Goal: Task Accomplishment & Management: Complete application form

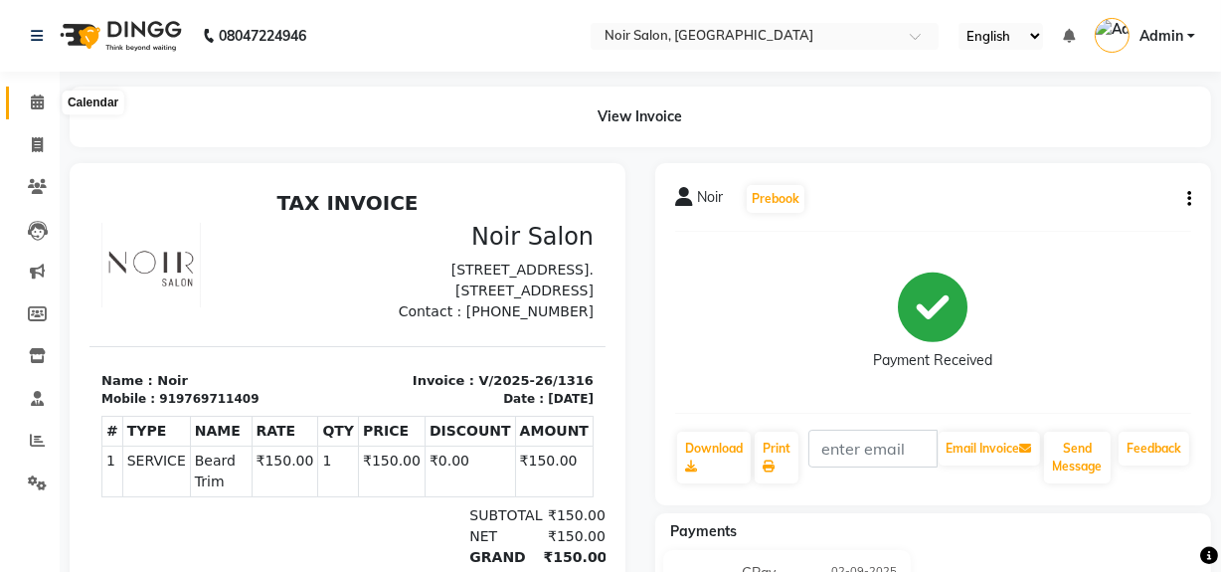
click at [41, 94] on icon at bounding box center [37, 101] width 13 height 15
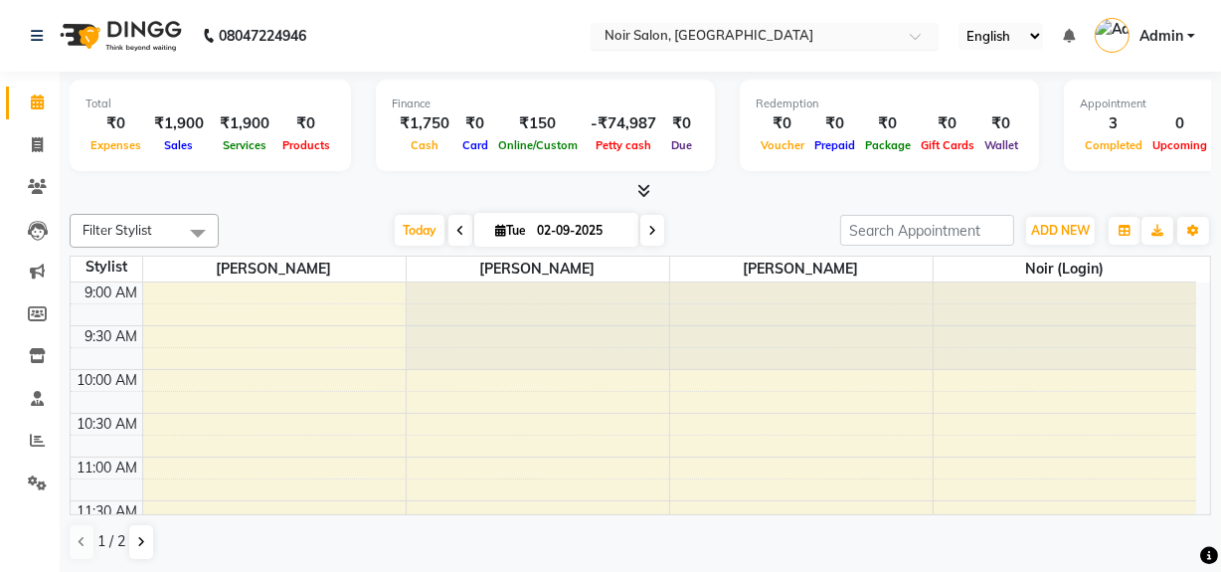
click at [629, 38] on input "text" at bounding box center [744, 38] width 288 height 20
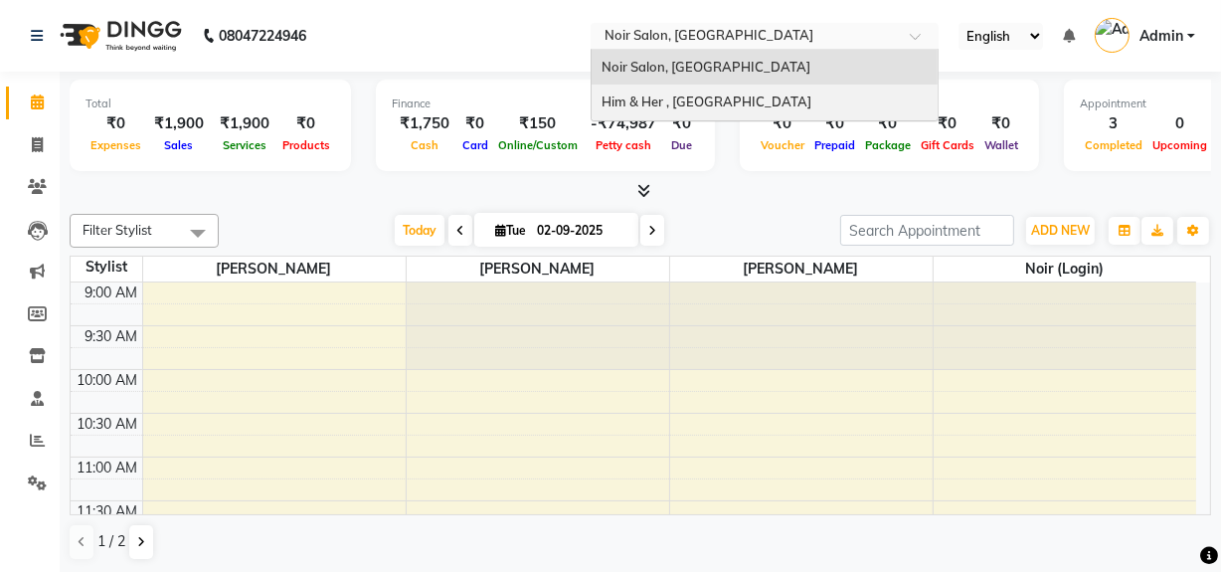
click at [618, 105] on span "Him & Her , Mira Road East" at bounding box center [706, 101] width 210 height 16
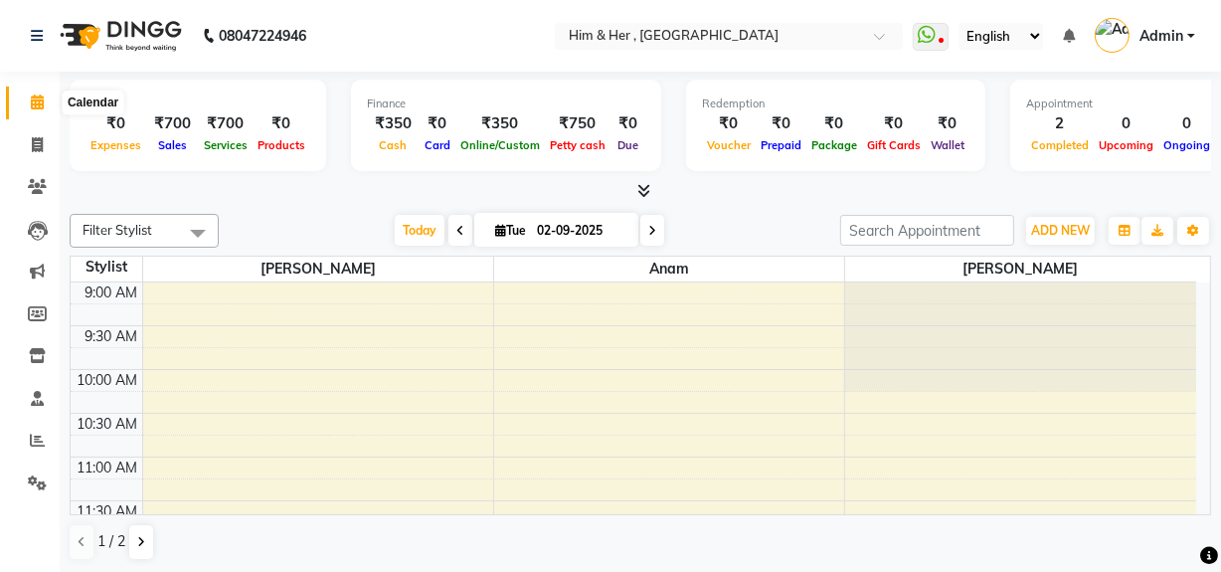
click at [40, 104] on icon at bounding box center [37, 101] width 13 height 15
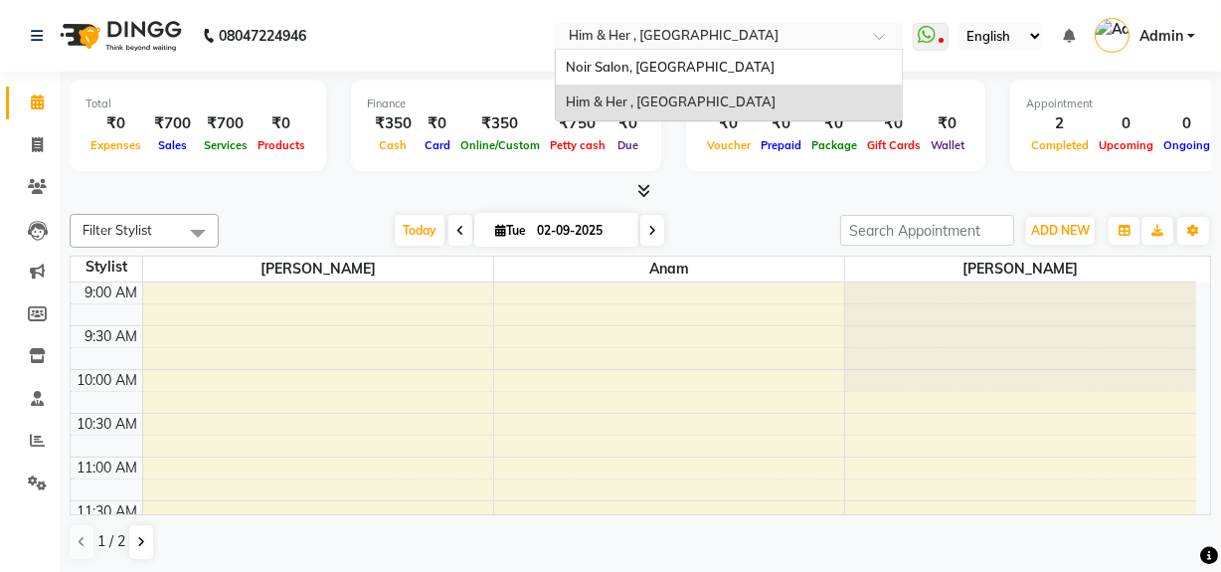
click at [648, 34] on input "text" at bounding box center [709, 38] width 288 height 20
click at [616, 64] on span "Noir Salon, [GEOGRAPHIC_DATA]" at bounding box center [670, 67] width 209 height 16
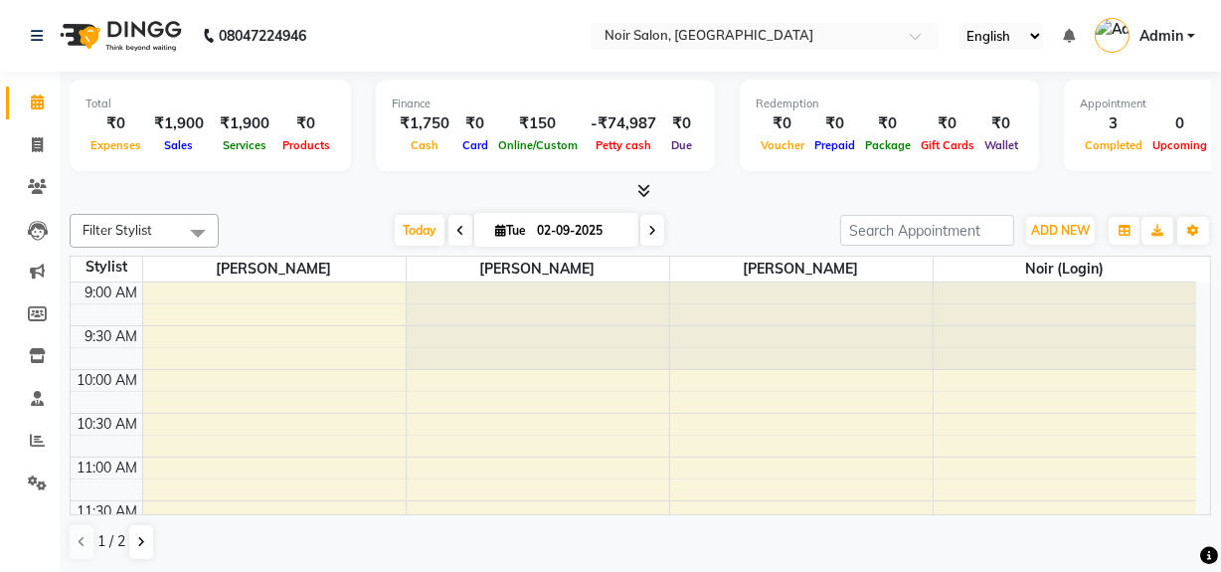
click at [616, 64] on nav "08047224946 Select Location × Noir Salon, [GEOGRAPHIC_DATA] English ENGLISH Esp…" at bounding box center [610, 36] width 1221 height 72
click at [32, 147] on icon at bounding box center [37, 144] width 11 height 15
select select "service"
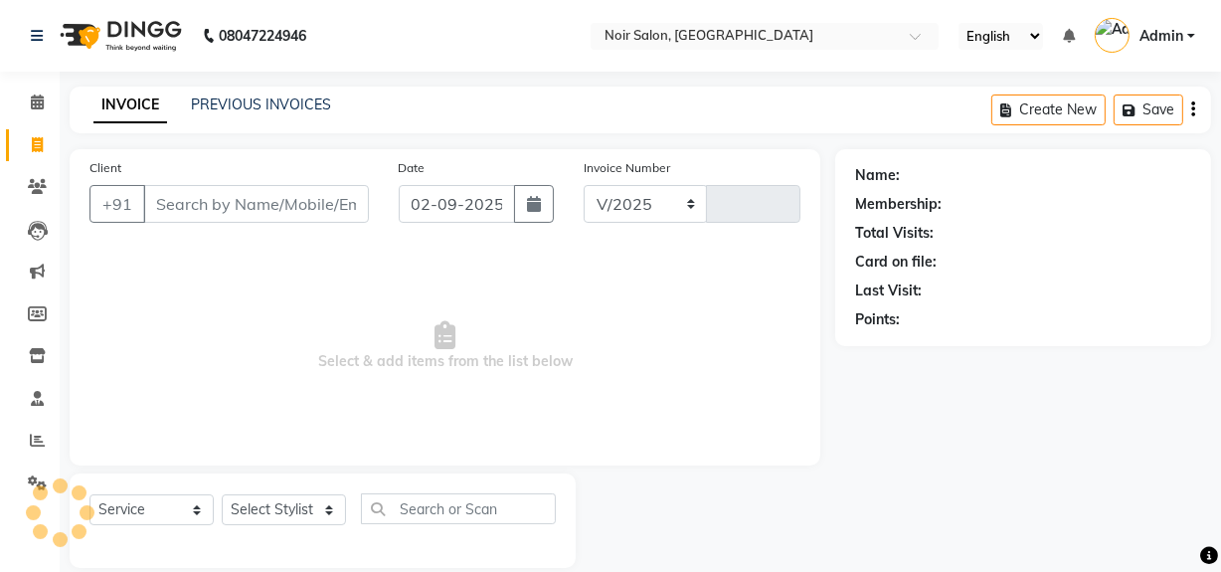
select select "5495"
type input "1317"
click at [189, 201] on input "Client" at bounding box center [256, 204] width 226 height 38
click at [212, 211] on input "Client" at bounding box center [256, 204] width 226 height 38
click at [260, 209] on input "Client" at bounding box center [256, 204] width 226 height 38
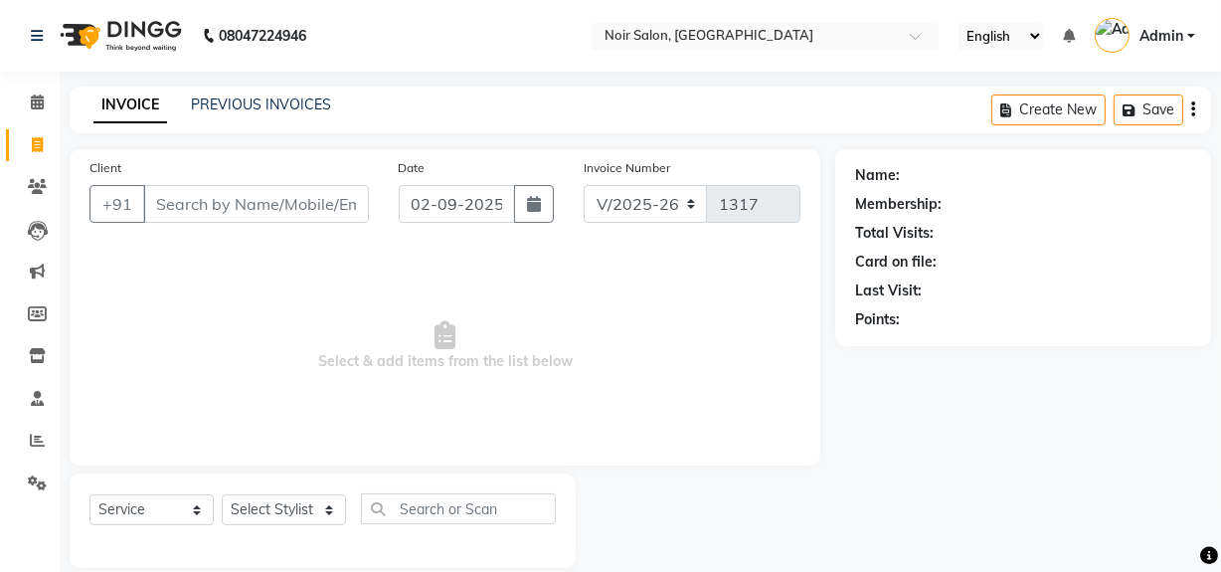
click at [268, 199] on input "Client" at bounding box center [256, 204] width 226 height 38
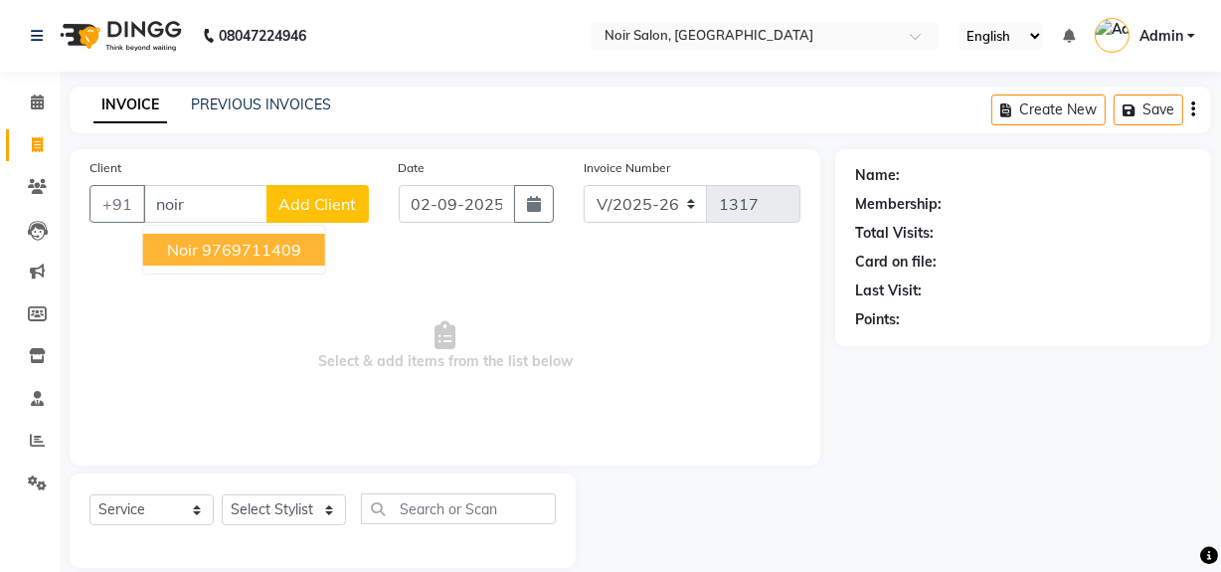
click at [243, 253] on ngb-highlight "9769711409" at bounding box center [251, 250] width 99 height 20
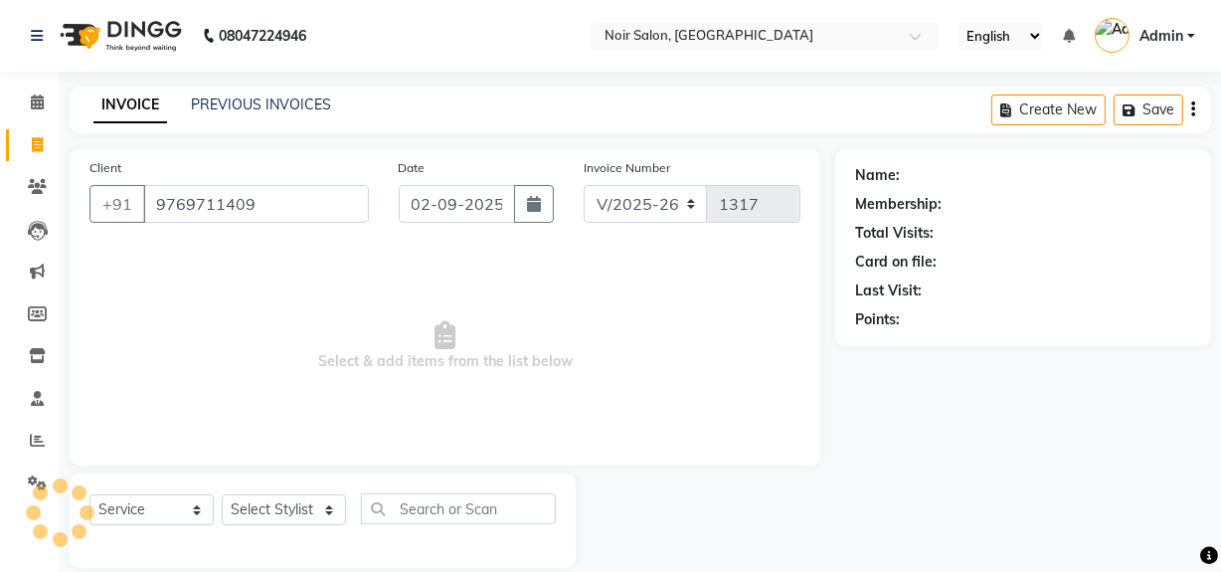
type input "9769711409"
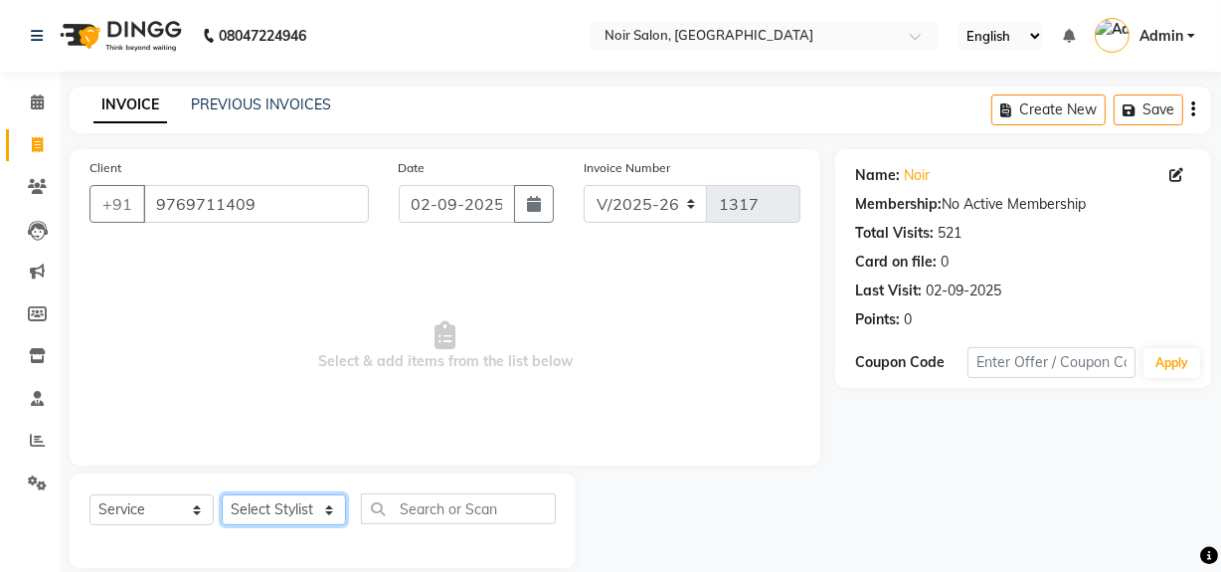
click at [255, 511] on select "Select Stylist [PERSON_NAME] [PERSON_NAME] Noir (Login) [PERSON_NAME] [PERSON_N…" at bounding box center [284, 509] width 124 height 31
select select "71171"
click at [222, 494] on select "Select Stylist [PERSON_NAME] [PERSON_NAME] Noir (Login) [PERSON_NAME] [PERSON_N…" at bounding box center [284, 509] width 124 height 31
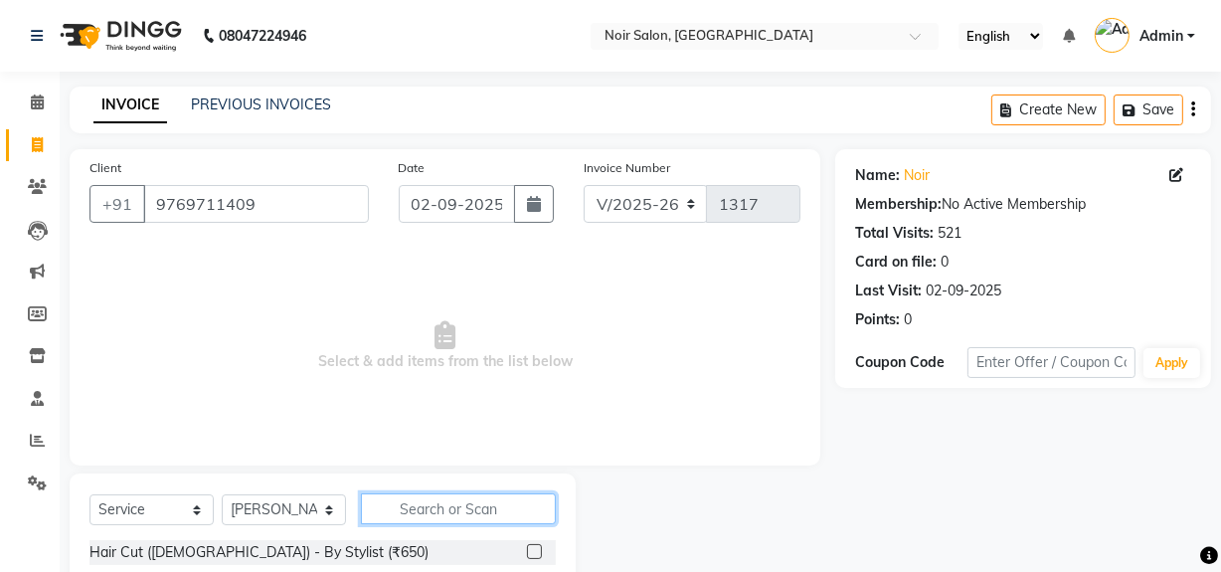
click at [452, 514] on input "text" at bounding box center [458, 508] width 195 height 31
type input "thr"
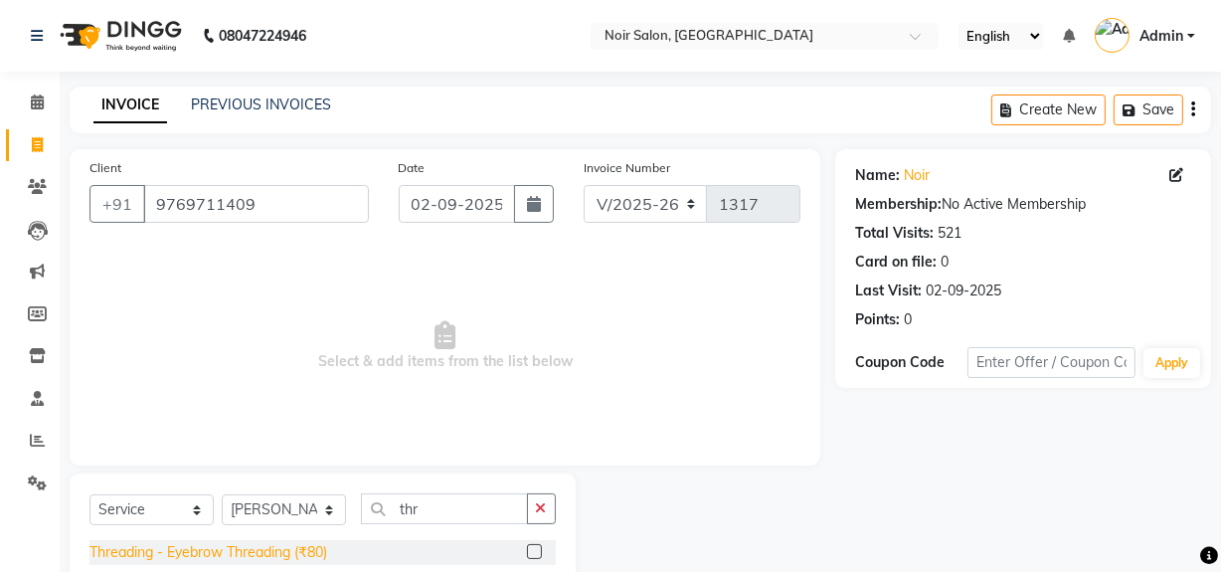
click at [322, 549] on div "Threading - Eyebrow Threading (₹80)" at bounding box center [208, 552] width 238 height 21
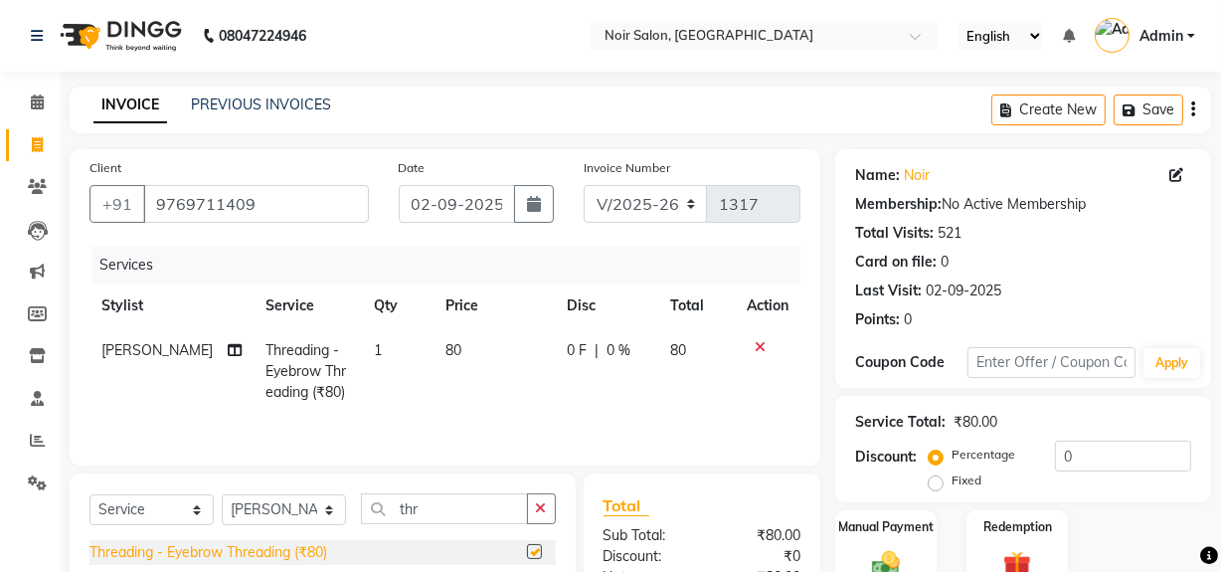
checkbox input "false"
click at [467, 349] on td "80" at bounding box center [494, 371] width 122 height 86
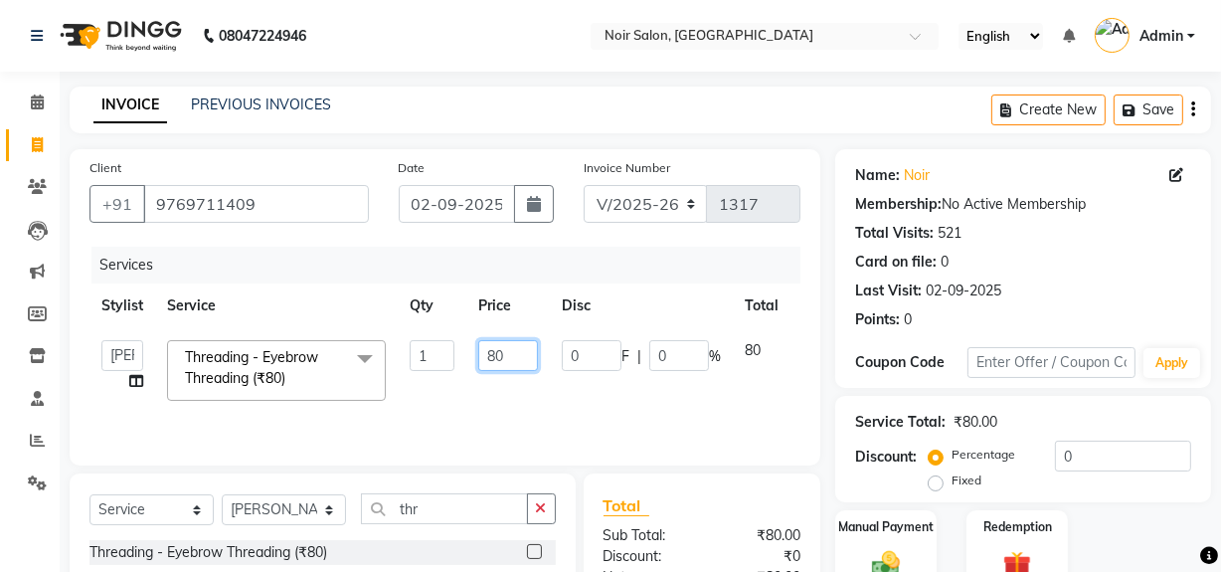
click at [513, 356] on input "80" at bounding box center [508, 355] width 60 height 31
type input "8"
type input "60"
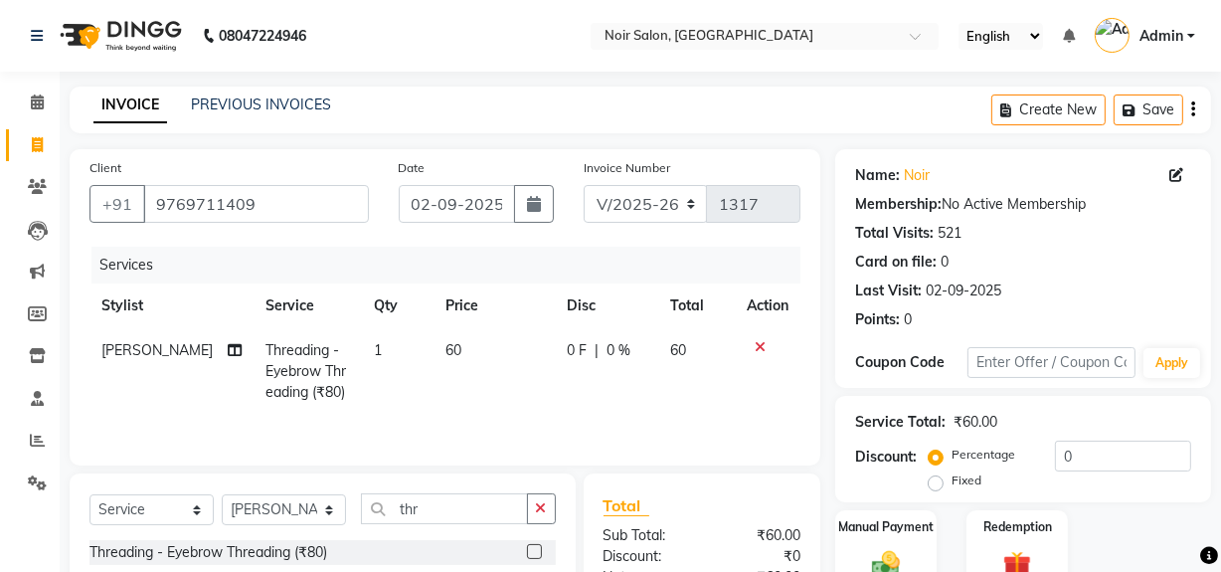
click at [527, 408] on td "60" at bounding box center [494, 371] width 122 height 86
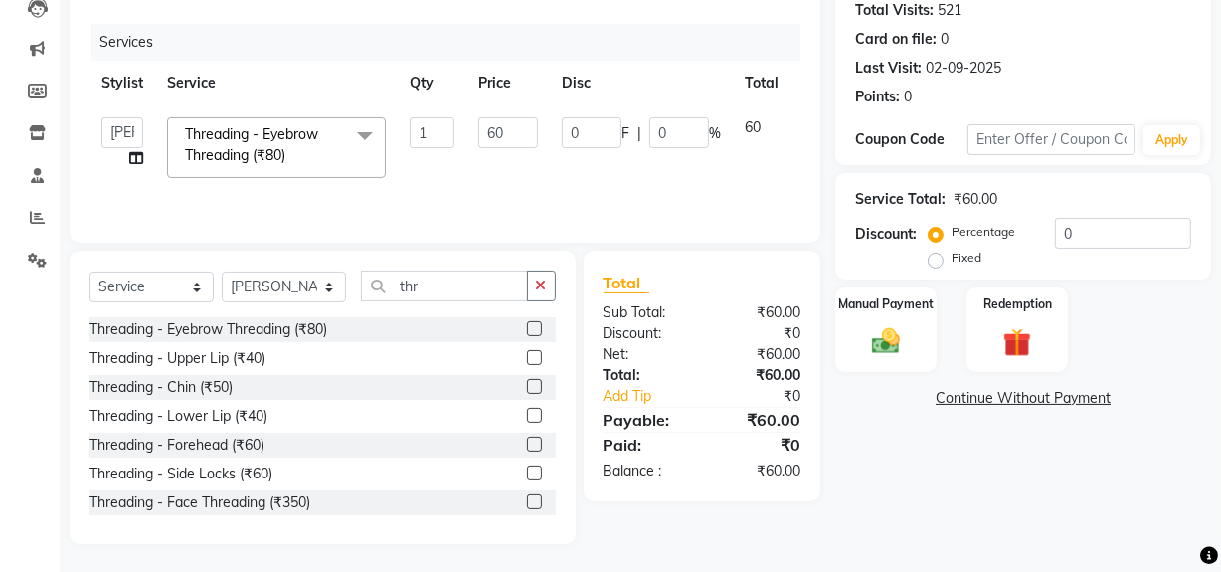
scroll to position [224, 0]
click at [885, 344] on img at bounding box center [886, 340] width 48 height 34
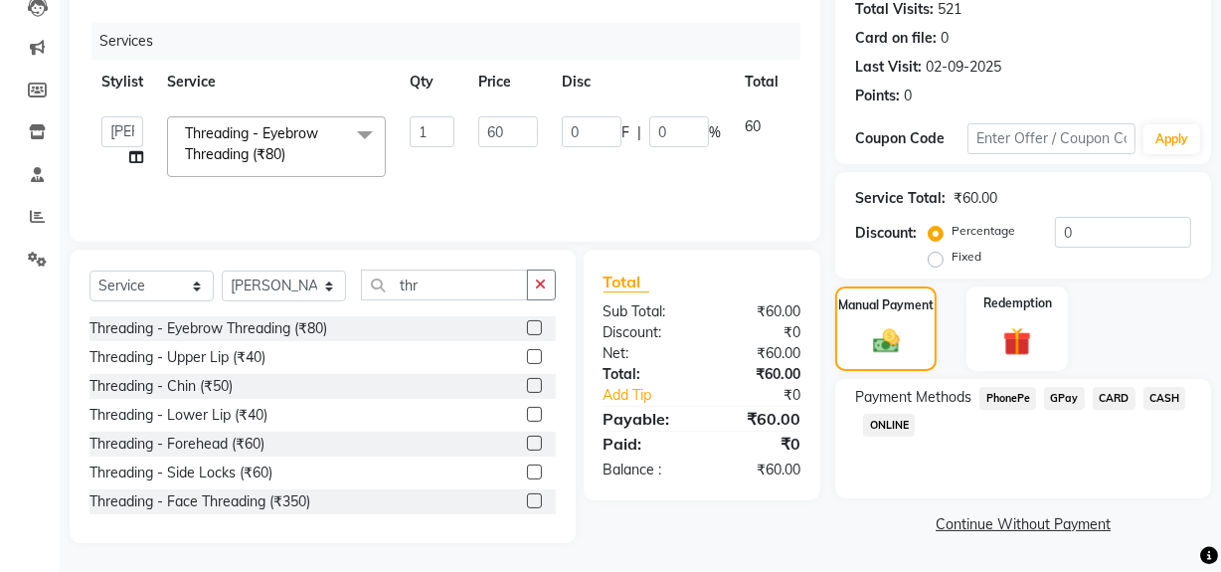
click at [1069, 398] on span "GPay" at bounding box center [1064, 398] width 41 height 23
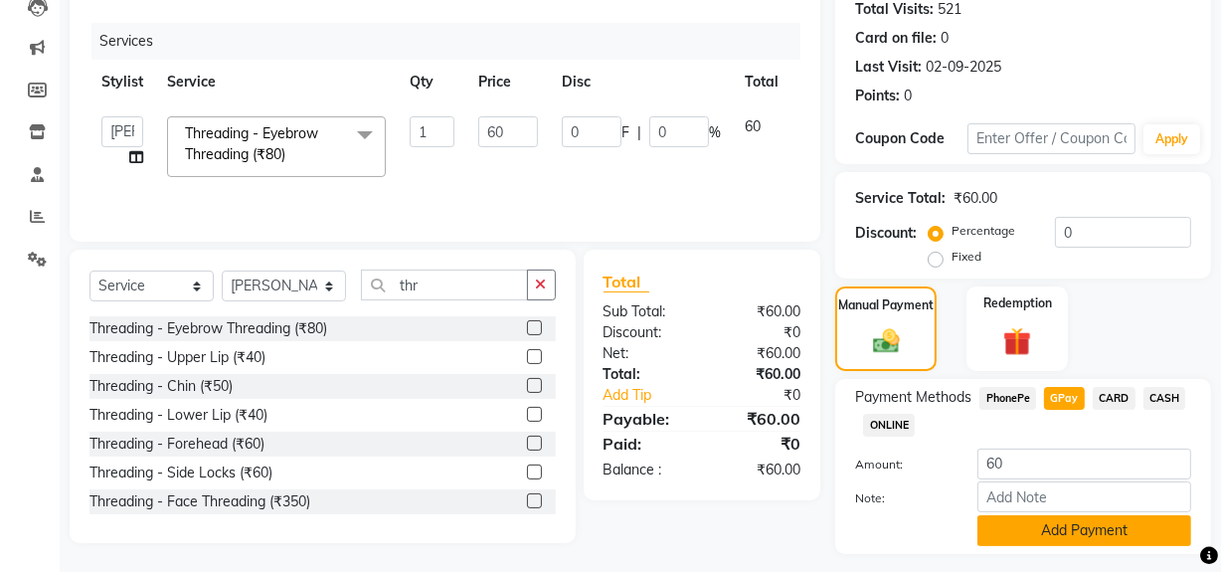
click at [1038, 531] on button "Add Payment" at bounding box center [1084, 530] width 214 height 31
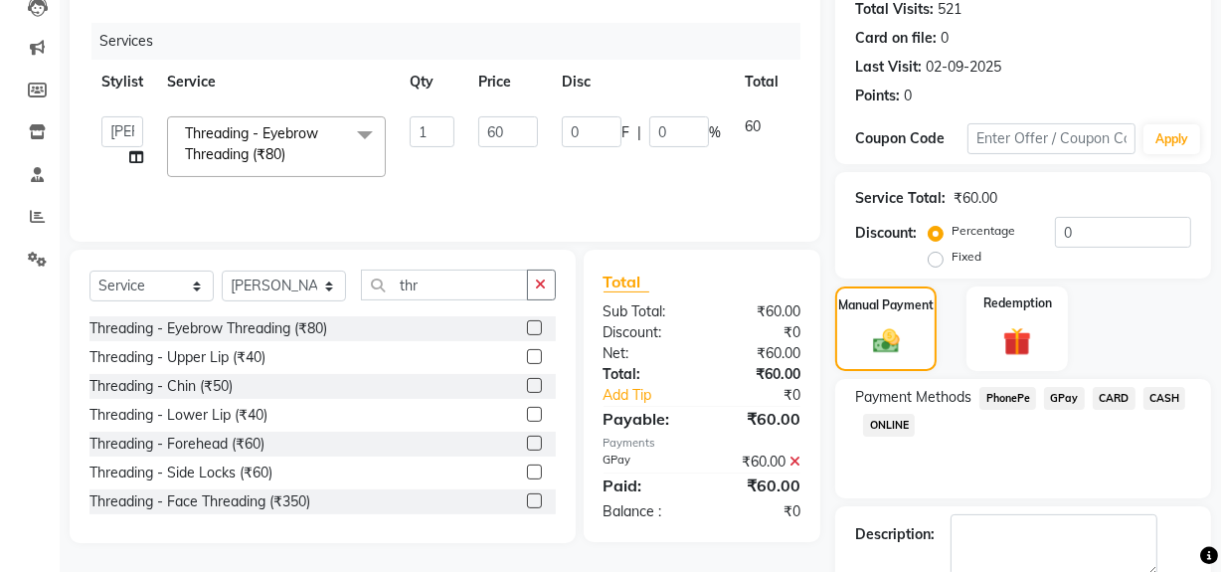
scroll to position [331, 0]
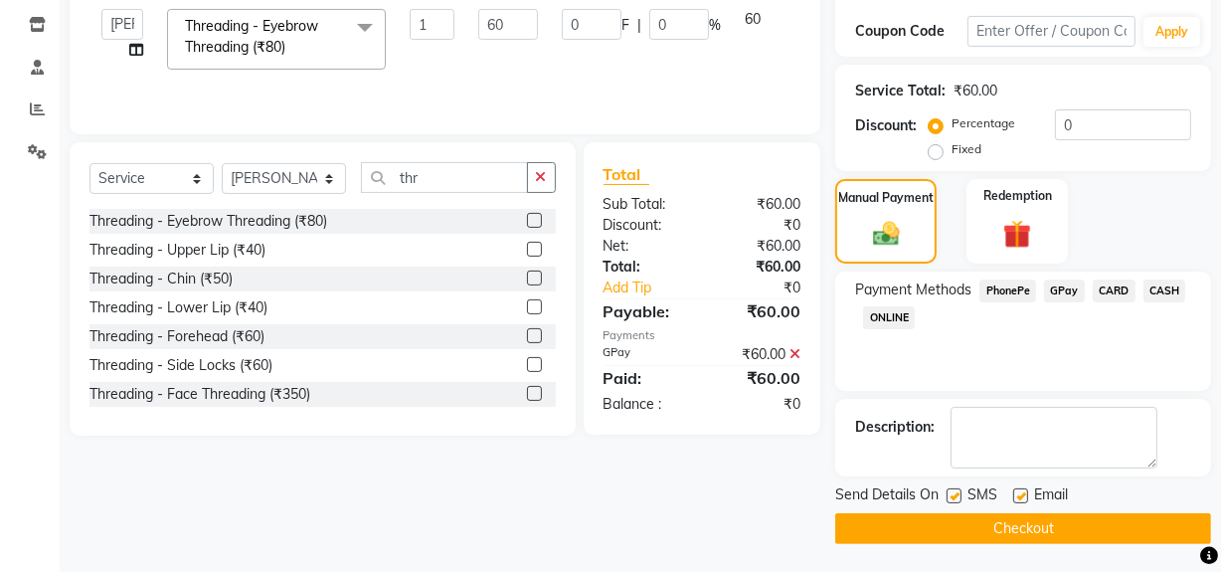
click at [953, 493] on label at bounding box center [953, 495] width 15 height 15
click at [953, 493] on input "checkbox" at bounding box center [952, 496] width 13 height 13
checkbox input "false"
click at [1023, 494] on label at bounding box center [1020, 495] width 15 height 15
click at [1023, 494] on input "checkbox" at bounding box center [1019, 496] width 13 height 13
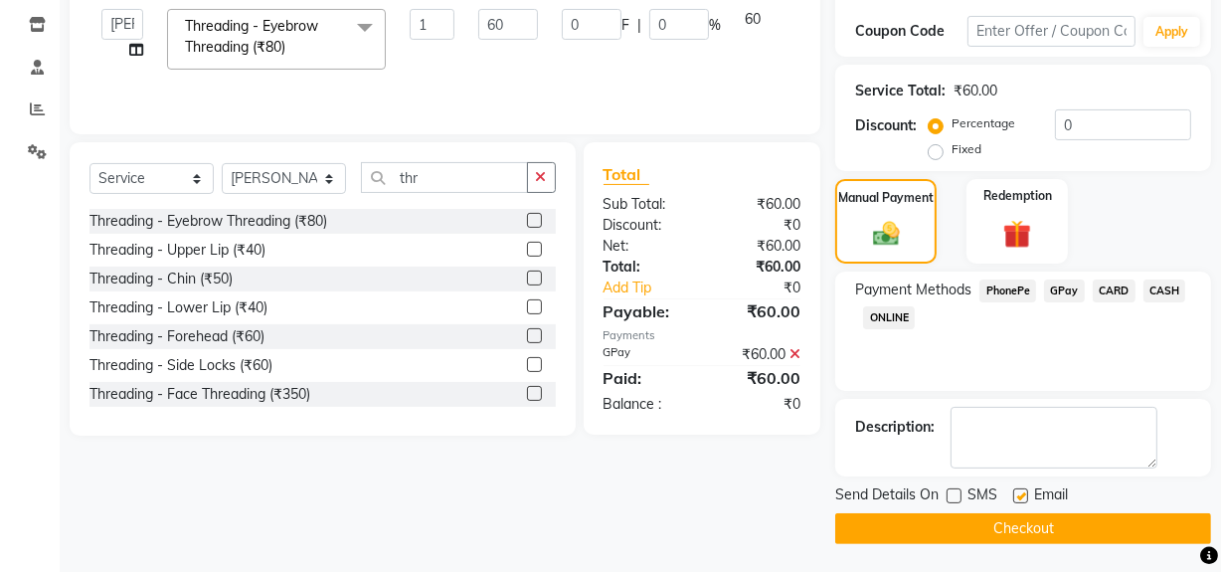
checkbox input "false"
click at [1020, 528] on button "Checkout" at bounding box center [1023, 528] width 376 height 31
